Goal: Find specific page/section: Find specific page/section

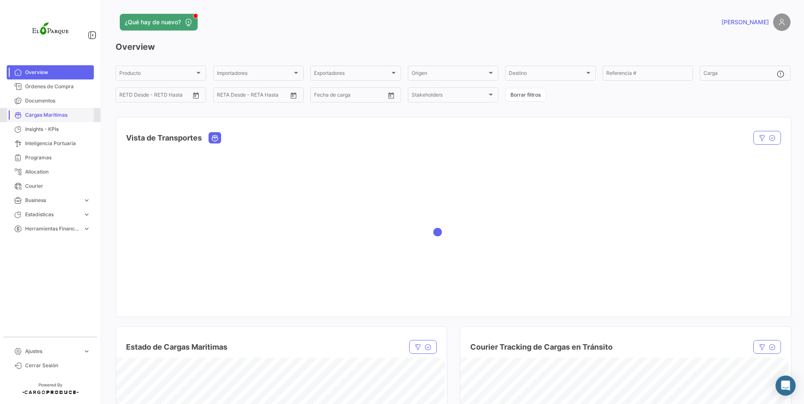
click at [56, 119] on link "Cargas Marítimas" at bounding box center [50, 115] width 87 height 14
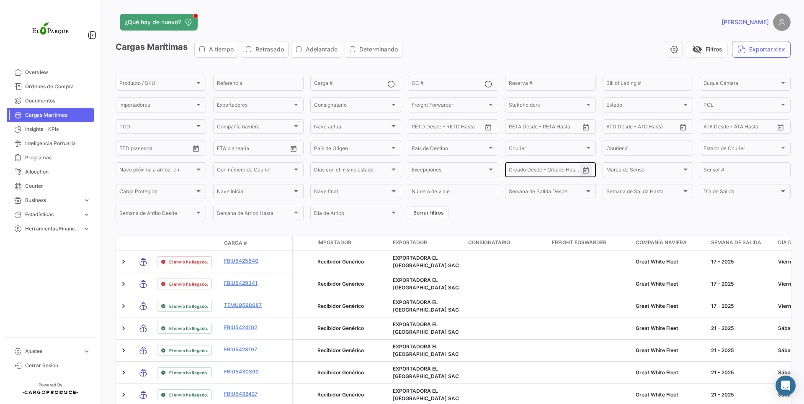
click at [586, 173] on button "Open calendar" at bounding box center [585, 170] width 13 height 13
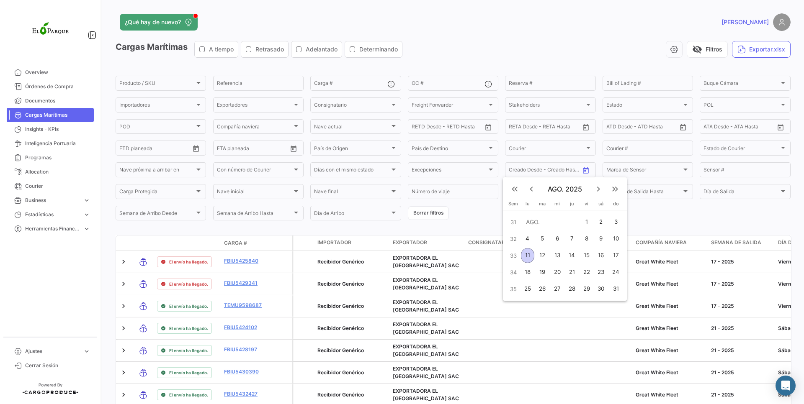
click at [527, 185] on mat-icon "keyboard_arrow_left" at bounding box center [531, 189] width 10 height 10
click at [568, 217] on div "1" at bounding box center [571, 222] width 13 height 15
type input "[DATE]"
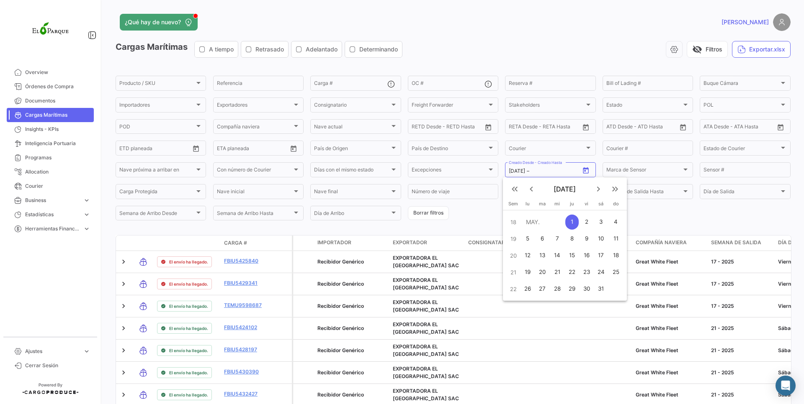
click at [596, 186] on mat-icon "keyboard_arrow_right" at bounding box center [598, 189] width 10 height 10
click at [545, 256] on div "12" at bounding box center [541, 255] width 13 height 15
type input "[DATE]"
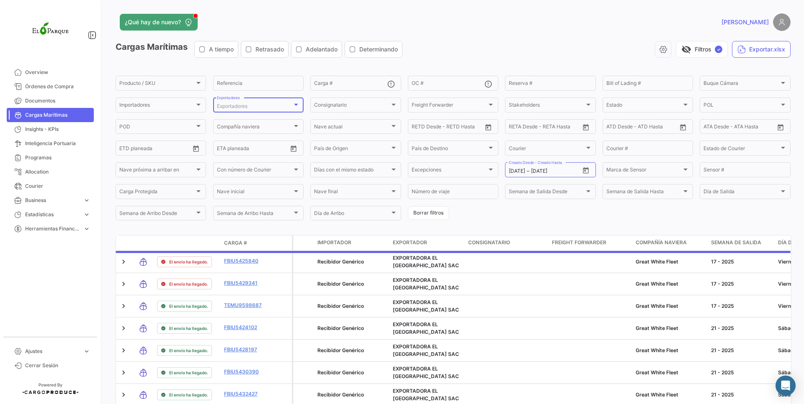
click at [223, 108] on span "Exportadores" at bounding box center [232, 106] width 31 height 6
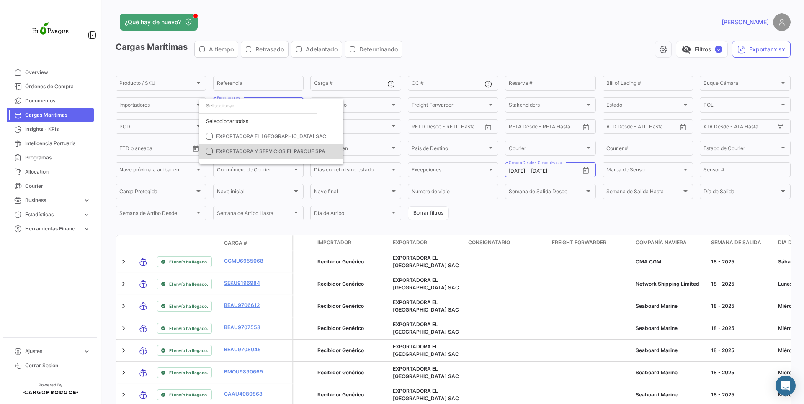
click at [257, 150] on span "EXPORTADORA Y SERVICIOS EL PARQUE SPA" at bounding box center [270, 151] width 109 height 6
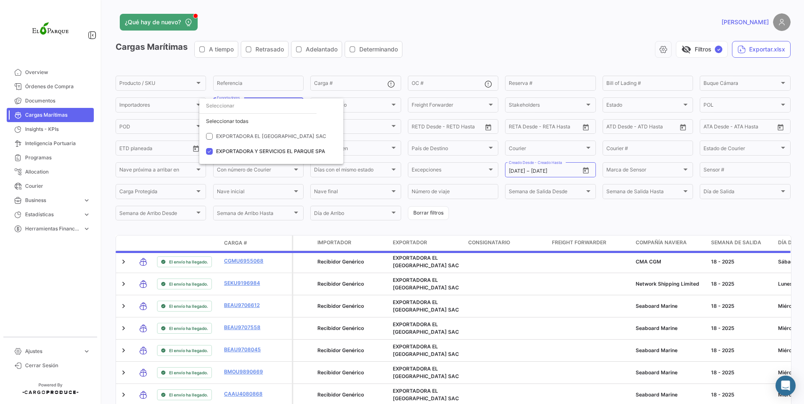
click at [464, 57] on div at bounding box center [402, 202] width 804 height 404
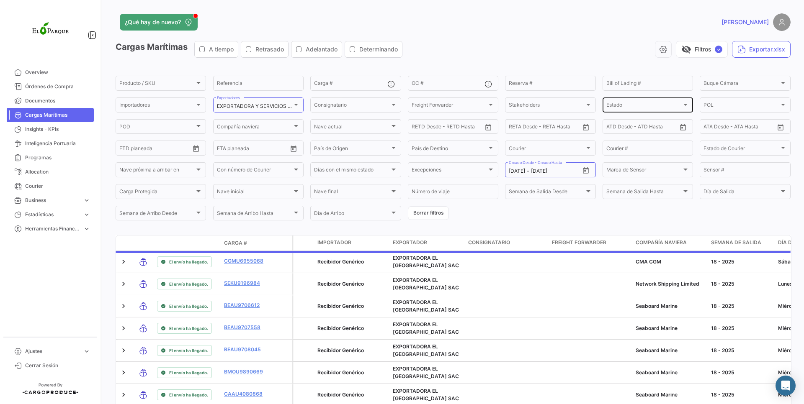
click at [623, 103] on div "Estado" at bounding box center [643, 106] width 75 height 6
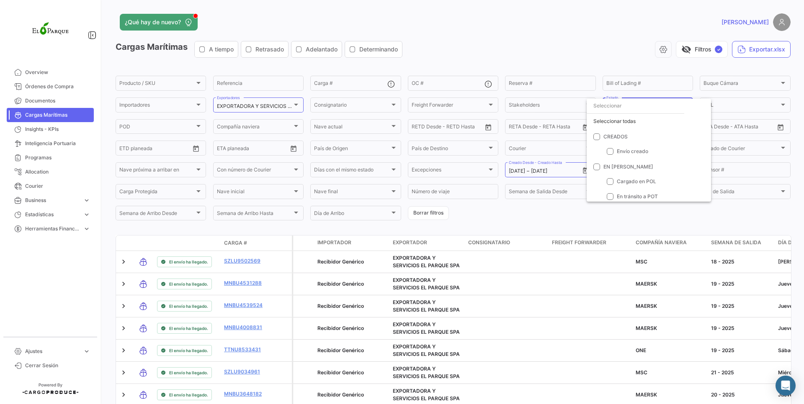
click at [630, 115] on div "Seleccionar todas" at bounding box center [648, 121] width 124 height 15
checkbox input "true"
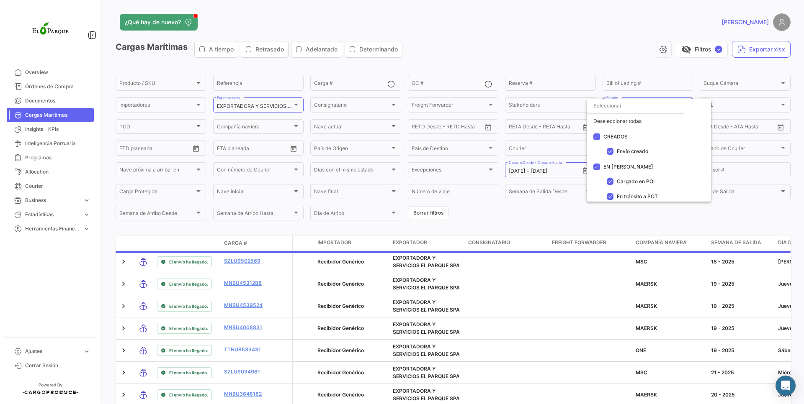
click at [574, 59] on div at bounding box center [402, 202] width 804 height 404
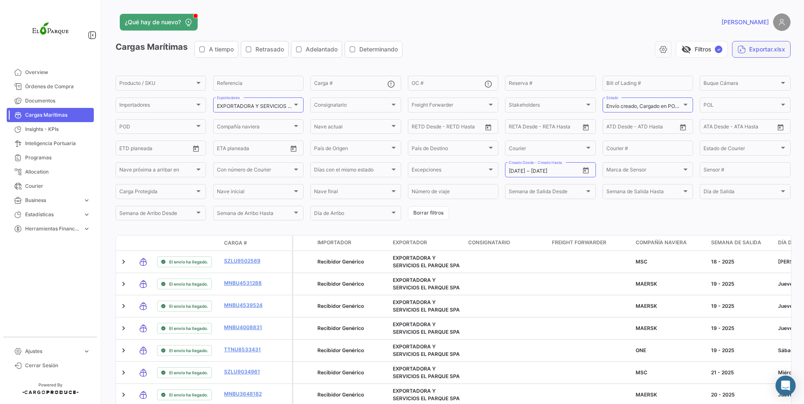
click at [750, 56] on button "Exportar.xlsx" at bounding box center [761, 49] width 59 height 17
